Goal: Task Accomplishment & Management: Manage account settings

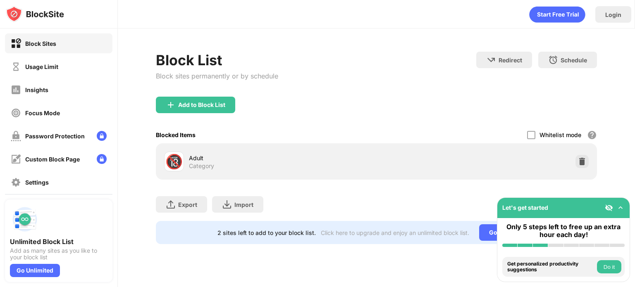
click at [443, 107] on div "Add to Block List" at bounding box center [376, 112] width 441 height 30
click at [38, 68] on div "Usage Limit" at bounding box center [41, 66] width 33 height 7
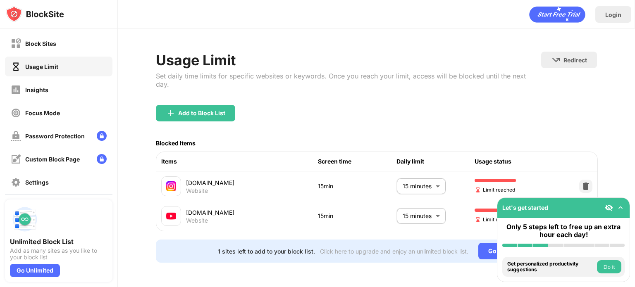
click at [622, 207] on img at bounding box center [620, 208] width 8 height 8
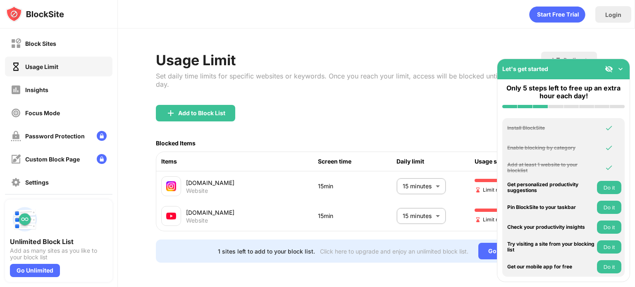
click at [605, 68] on img at bounding box center [609, 69] width 8 height 8
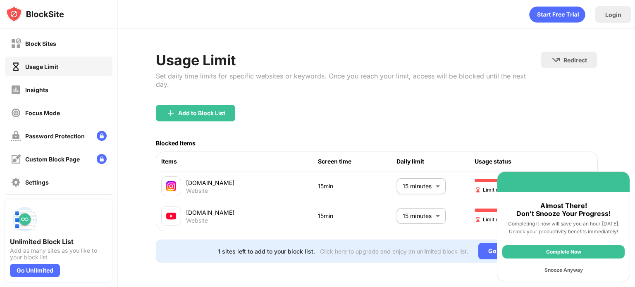
click at [568, 269] on div "Snooze Anyway" at bounding box center [563, 270] width 122 height 13
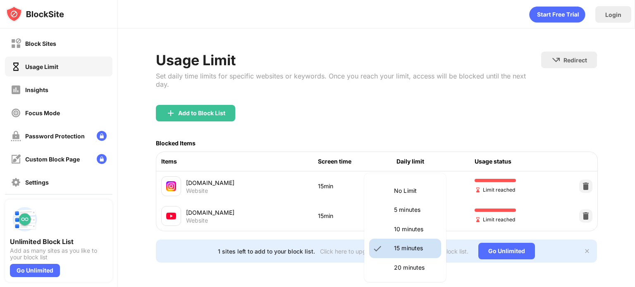
click at [419, 176] on body "Block Sites Usage Limit Insights Focus Mode Password Protection Custom Block Pa…" at bounding box center [317, 143] width 635 height 287
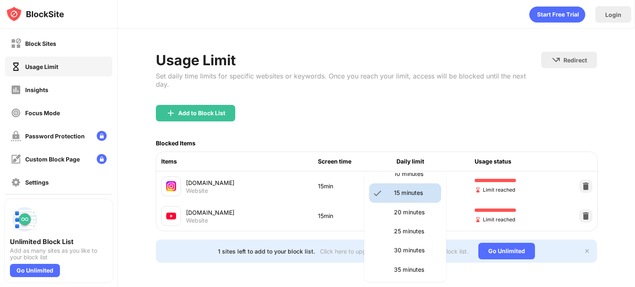
scroll to position [61, 0]
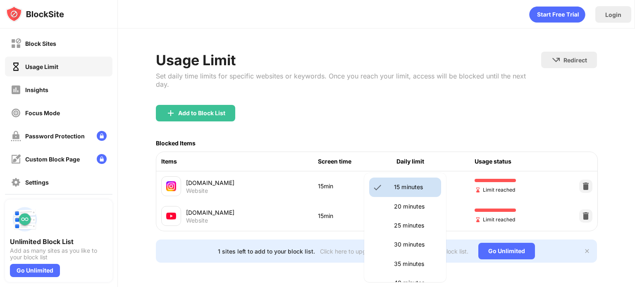
click at [413, 247] on p "30 minutes" at bounding box center [415, 244] width 42 height 9
type input "**"
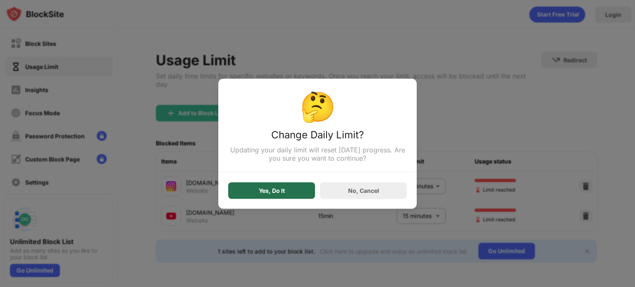
click at [280, 191] on div "Yes, Do It" at bounding box center [272, 190] width 26 height 7
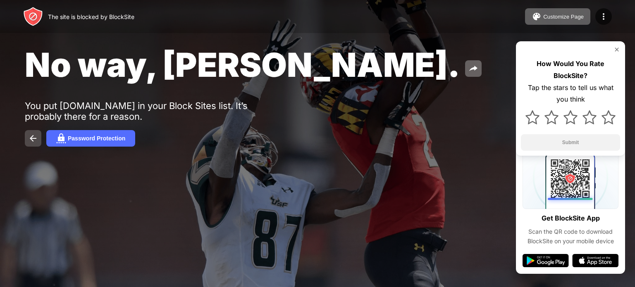
click at [38, 132] on button at bounding box center [33, 138] width 17 height 17
